Goal: Task Accomplishment & Management: Manage account settings

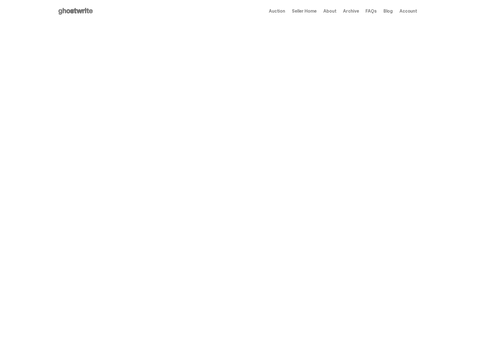
click at [356, 12] on span "Archive" at bounding box center [351, 11] width 16 height 4
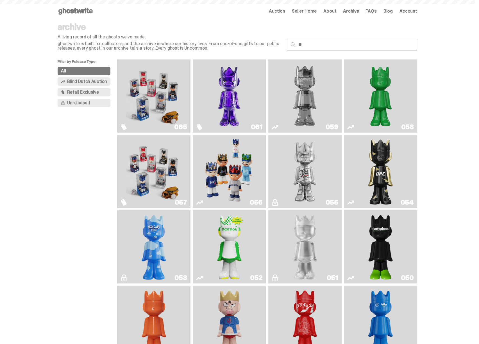
type input "*"
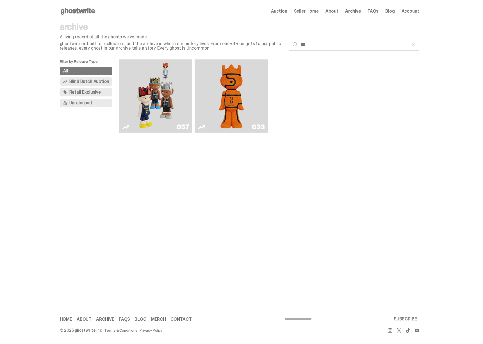
type input "***"
click at [161, 90] on img "Game Face (2024)" at bounding box center [155, 96] width 39 height 69
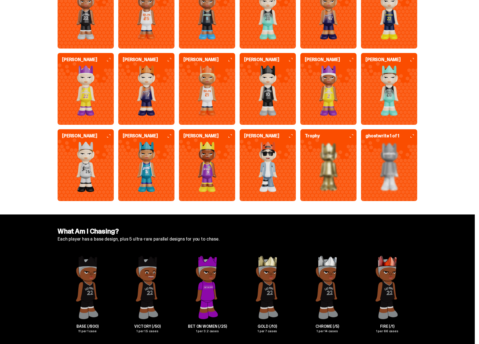
scroll to position [1451, 0]
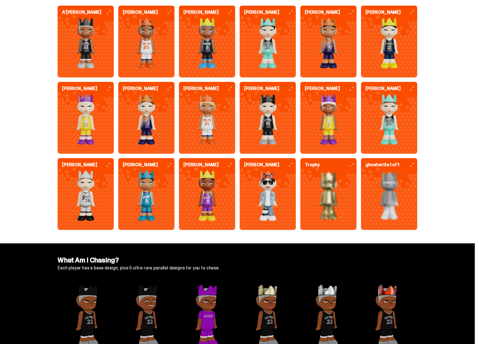
click at [269, 176] on img at bounding box center [267, 196] width 56 height 51
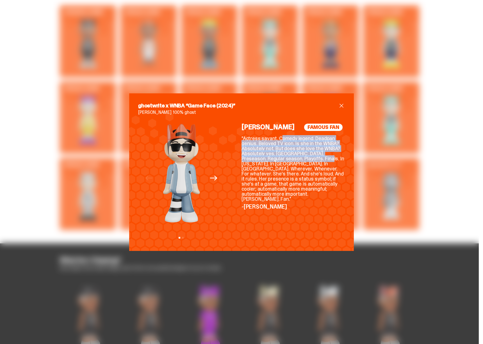
drag, startPoint x: 286, startPoint y: 148, endPoint x: 302, endPoint y: 162, distance: 21.1
click at [300, 161] on p ""Actress savant. Comedy legend. Deadpan genius. Beloved TV icon. Is she in the …" at bounding box center [292, 169] width 103 height 66
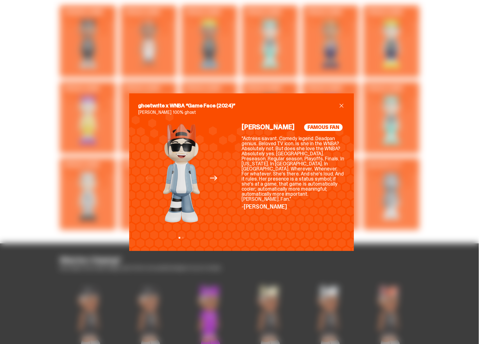
click at [302, 163] on p ""Actress savant. Comedy legend. Deadpan genius. Beloved TV icon. Is she in the …" at bounding box center [292, 169] width 103 height 66
drag, startPoint x: 387, startPoint y: 94, endPoint x: 394, endPoint y: 0, distance: 94.1
click at [387, 92] on div "ghostwrite x WNBA “Game Face (2024)” Aubrey Plaza 100% ghost Previous Next View…" at bounding box center [241, 172] width 483 height 344
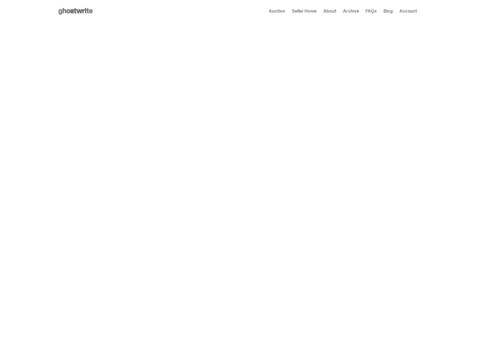
click at [306, 11] on span "Seller Home" at bounding box center [304, 11] width 25 height 4
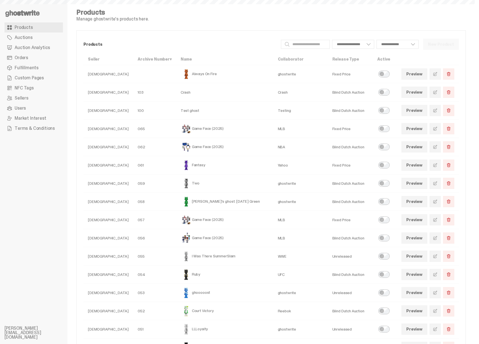
select select
click at [437, 149] on span at bounding box center [435, 147] width 4 height 4
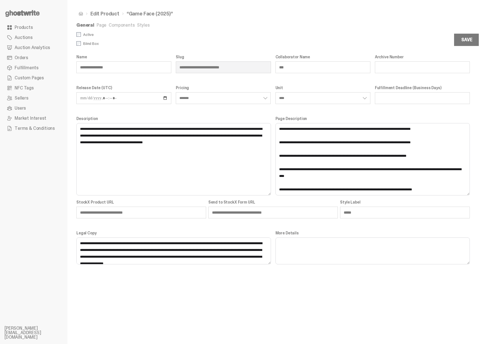
click at [121, 24] on link "Components" at bounding box center [122, 25] width 26 height 6
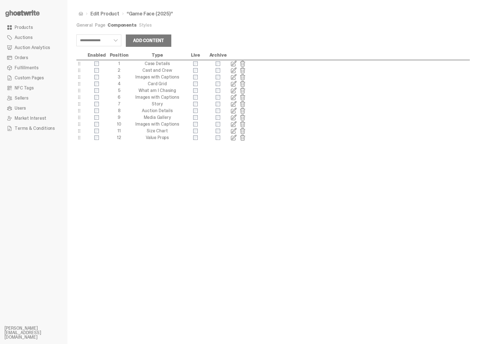
click at [234, 84] on span at bounding box center [233, 84] width 7 height 7
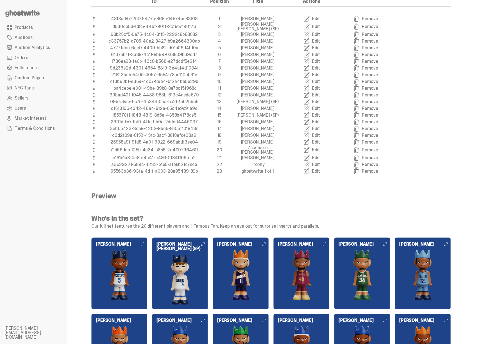
scroll to position [162, 0]
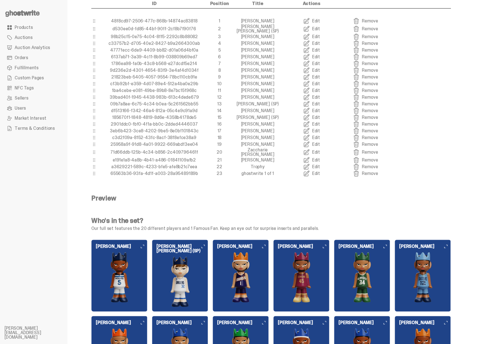
click at [315, 108] on link "Edit" at bounding box center [311, 111] width 54 height 7
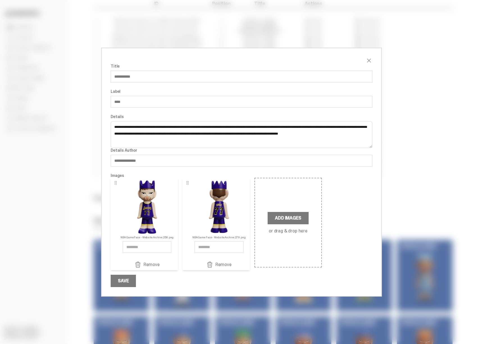
click at [453, 111] on div "**********" at bounding box center [241, 172] width 483 height 344
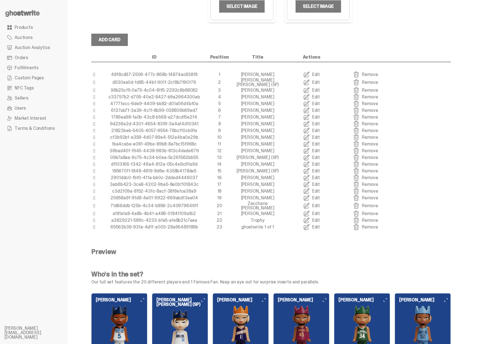
scroll to position [0, 0]
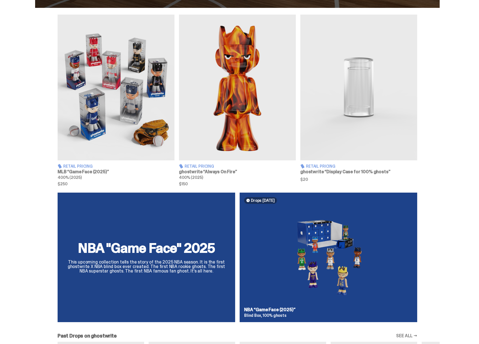
scroll to position [29, 0]
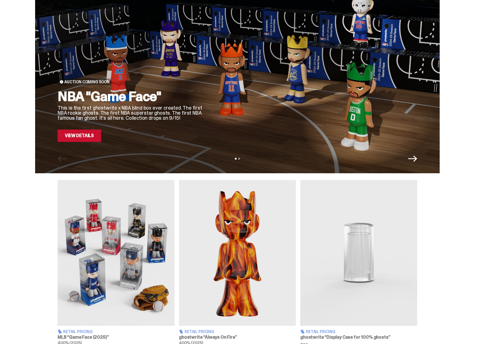
click at [302, 109] on div at bounding box center [315, 65] width 204 height 153
click at [89, 138] on link "View Details" at bounding box center [80, 136] width 44 height 12
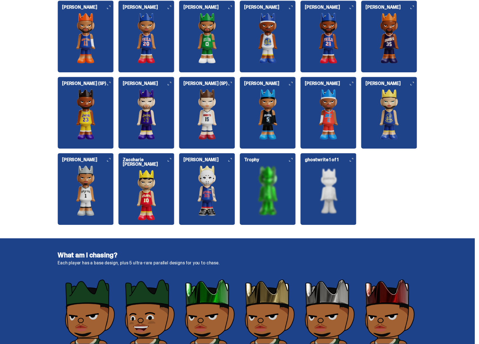
scroll to position [691, 0]
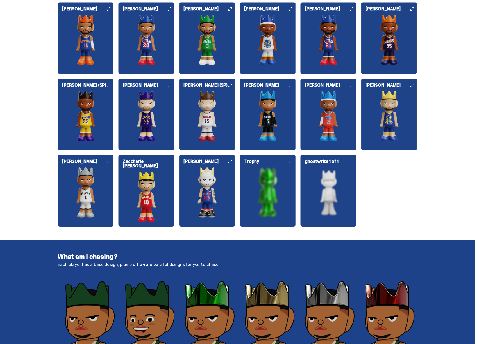
click at [332, 196] on img at bounding box center [328, 192] width 56 height 51
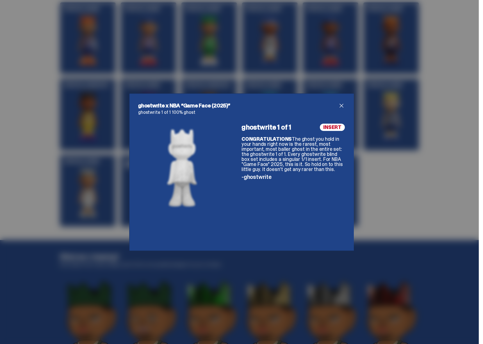
click at [387, 189] on div "ghostwrite x NBA “Game Face (2025)” ghostwrite 1 of 1 100% ghost ghostwrite 1 o…" at bounding box center [241, 172] width 483 height 344
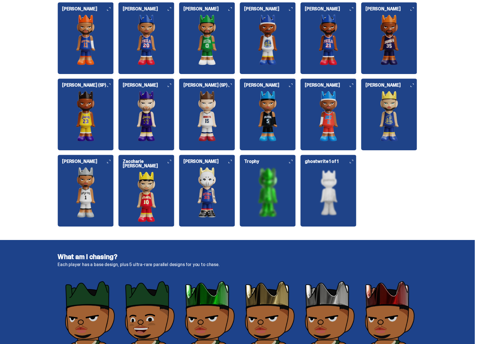
click at [264, 179] on img at bounding box center [267, 192] width 56 height 51
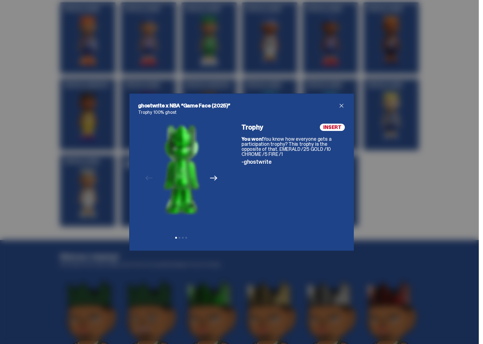
click at [374, 184] on div "ghostwrite x NBA “Game Face (2025)” Trophy 100% ghost Previous Next View slide …" at bounding box center [241, 172] width 483 height 344
